Goal: Task Accomplishment & Management: Manage account settings

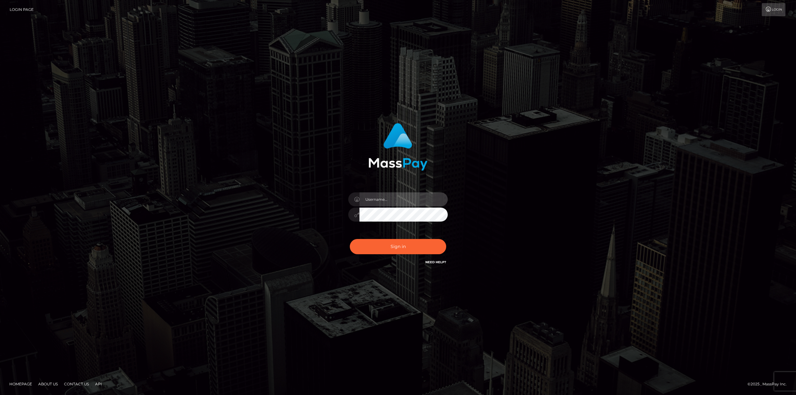
drag, startPoint x: 395, startPoint y: 192, endPoint x: 396, endPoint y: 200, distance: 7.5
click at [395, 192] on input "text" at bounding box center [403, 199] width 88 height 14
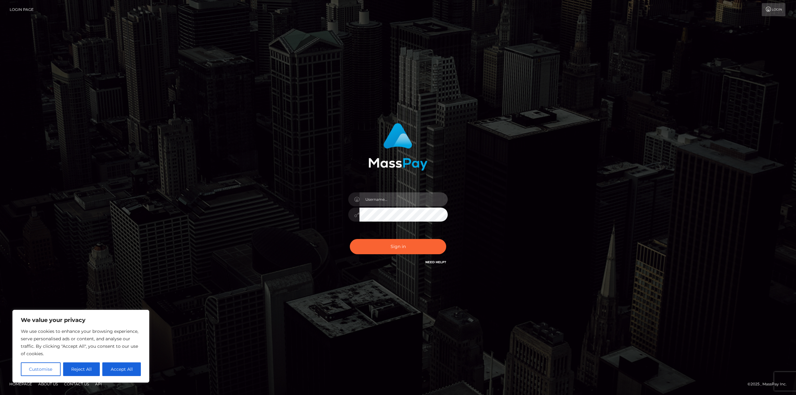
type input "[EMAIL_ADDRESS][DOMAIN_NAME]"
click at [397, 248] on button "Sign in" at bounding box center [398, 246] width 96 height 15
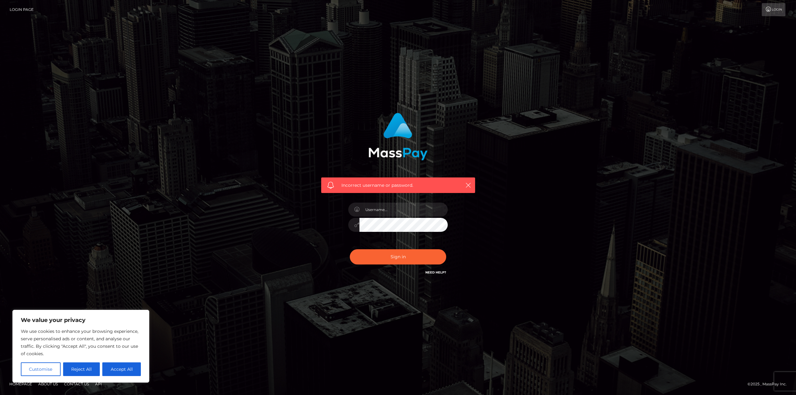
type input "[EMAIL_ADDRESS][DOMAIN_NAME]"
click at [81, 370] on button "Reject All" at bounding box center [81, 369] width 37 height 14
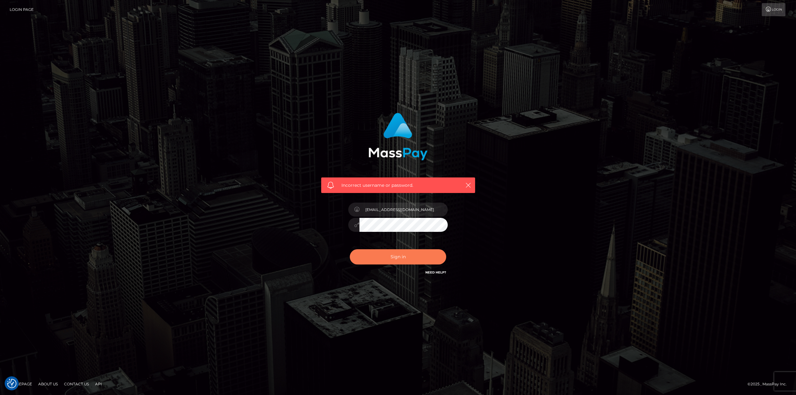
click at [401, 258] on button "Sign in" at bounding box center [398, 256] width 96 height 15
click at [390, 210] on input "text" at bounding box center [403, 210] width 88 height 14
click at [433, 273] on link "Need Help?" at bounding box center [435, 272] width 21 height 4
drag, startPoint x: 541, startPoint y: 247, endPoint x: 515, endPoint y: 241, distance: 27.6
click at [541, 247] on div "Incorrect username or password. littleaznchat@gmail.com" at bounding box center [398, 197] width 354 height 179
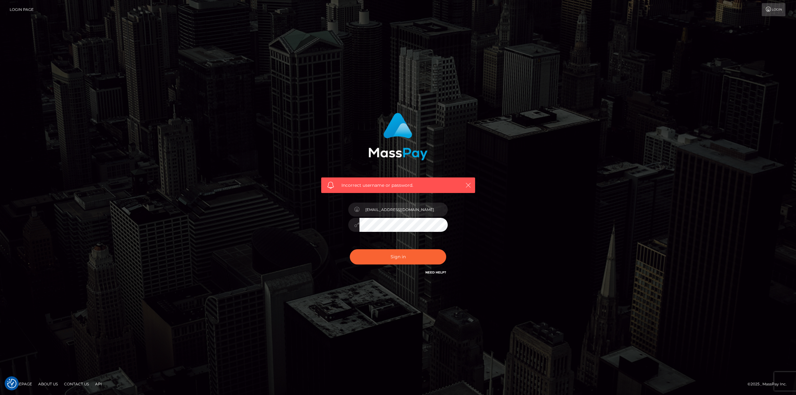
click at [468, 184] on icon "button" at bounding box center [468, 185] width 6 height 6
drag, startPoint x: 535, startPoint y: 280, endPoint x: 531, endPoint y: 270, distance: 11.3
click at [533, 275] on div "Incorrect username or password. littleaznchat@gmail.com" at bounding box center [398, 197] width 354 height 179
click at [425, 208] on input "[EMAIL_ADDRESS][DOMAIN_NAME]" at bounding box center [403, 210] width 88 height 14
type input "littleaznchat"
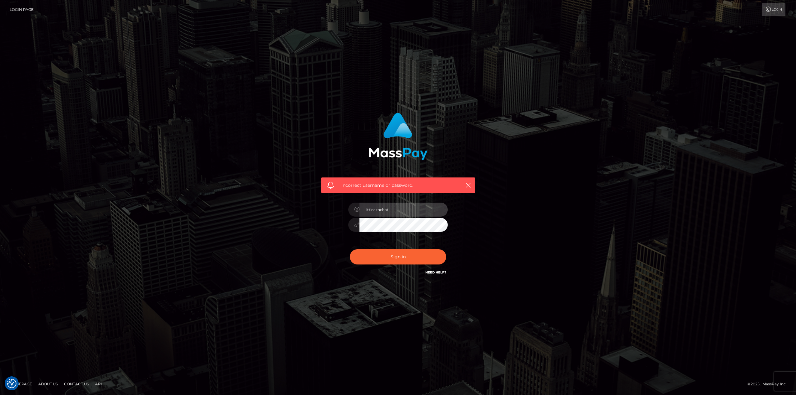
click at [350, 249] on button "Sign in" at bounding box center [398, 256] width 96 height 15
click at [468, 186] on icon "button" at bounding box center [468, 185] width 6 height 6
click at [773, 4] on link "Login" at bounding box center [773, 9] width 24 height 13
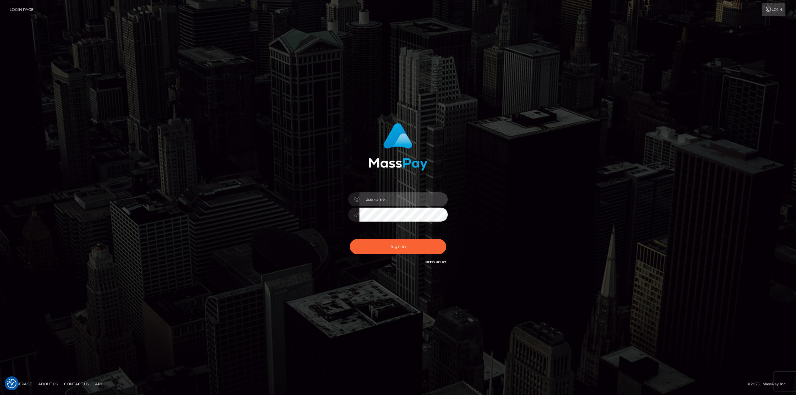
click at [392, 197] on input "text" at bounding box center [403, 199] width 88 height 14
click at [414, 198] on input "littleaznchat@gmail.com" at bounding box center [403, 199] width 88 height 14
drag, startPoint x: 414, startPoint y: 198, endPoint x: 389, endPoint y: 199, distance: 24.6
click at [389, 199] on input "littleaznchat@gmail.com" at bounding box center [403, 199] width 88 height 14
click at [413, 200] on input "littleaznchat@gmail.com" at bounding box center [403, 199] width 88 height 14
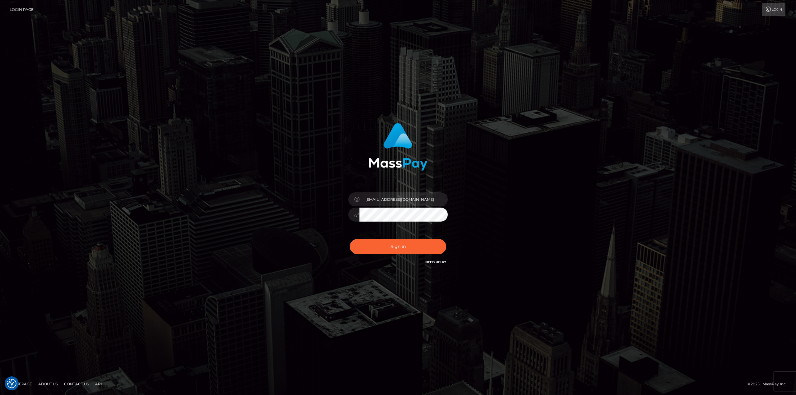
drag, startPoint x: 388, startPoint y: 200, endPoint x: 289, endPoint y: 185, distance: 99.9
click at [292, 186] on div "littleaznchat@gmail.com" at bounding box center [398, 197] width 354 height 158
type input "LittleAznChat@gmail.com"
click at [314, 237] on div "LittleAznChat@gmail.com Sign in" at bounding box center [398, 197] width 172 height 158
click at [334, 212] on div "LittleAznChat@gmail.com Sign in" at bounding box center [397, 194] width 163 height 152
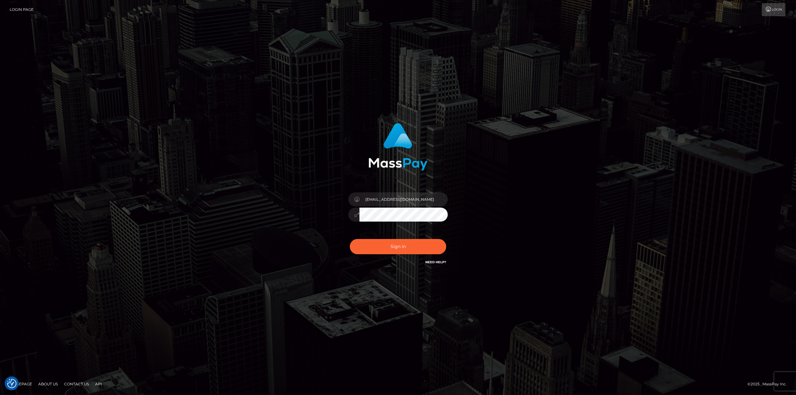
click at [350, 239] on button "Sign in" at bounding box center [398, 246] width 96 height 15
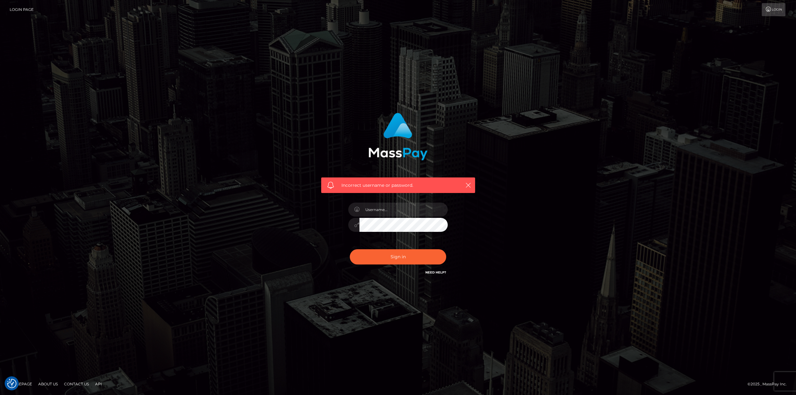
click at [430, 270] on link "Need Help?" at bounding box center [435, 272] width 21 height 4
